Goal: Task Accomplishment & Management: Use online tool/utility

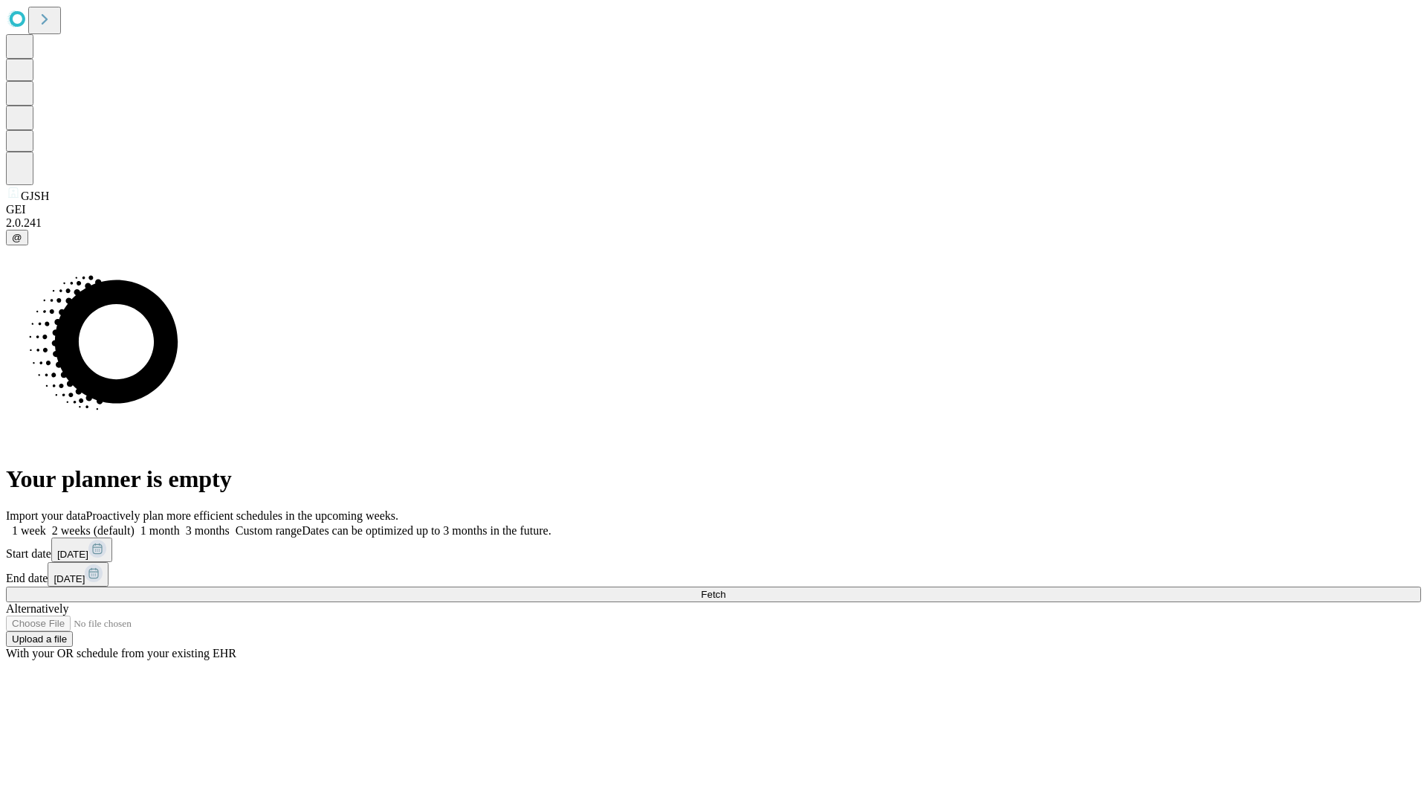
click at [725, 589] on span "Fetch" at bounding box center [713, 594] width 25 height 11
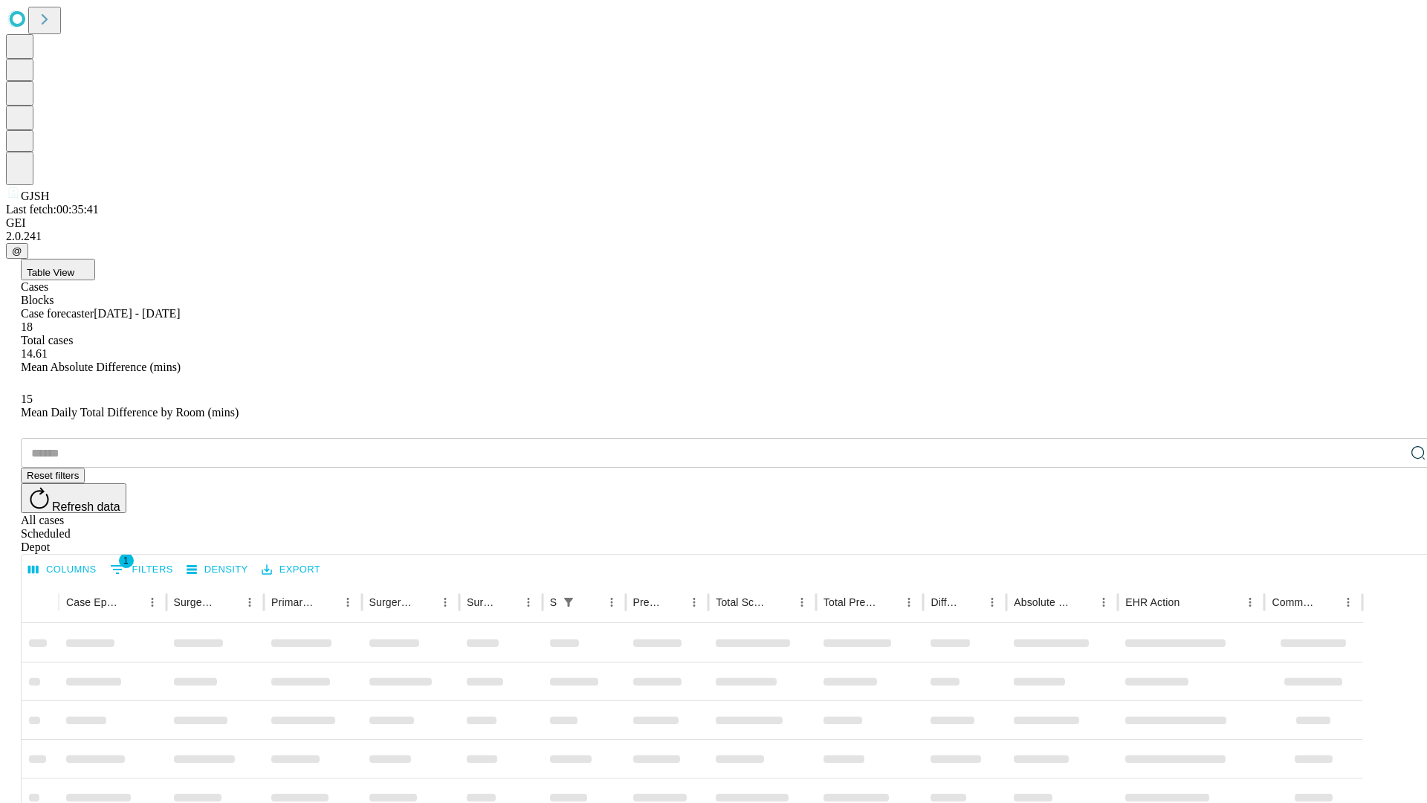
click at [1388, 540] on div "Depot" at bounding box center [728, 546] width 1415 height 13
